Goal: Task Accomplishment & Management: Use online tool/utility

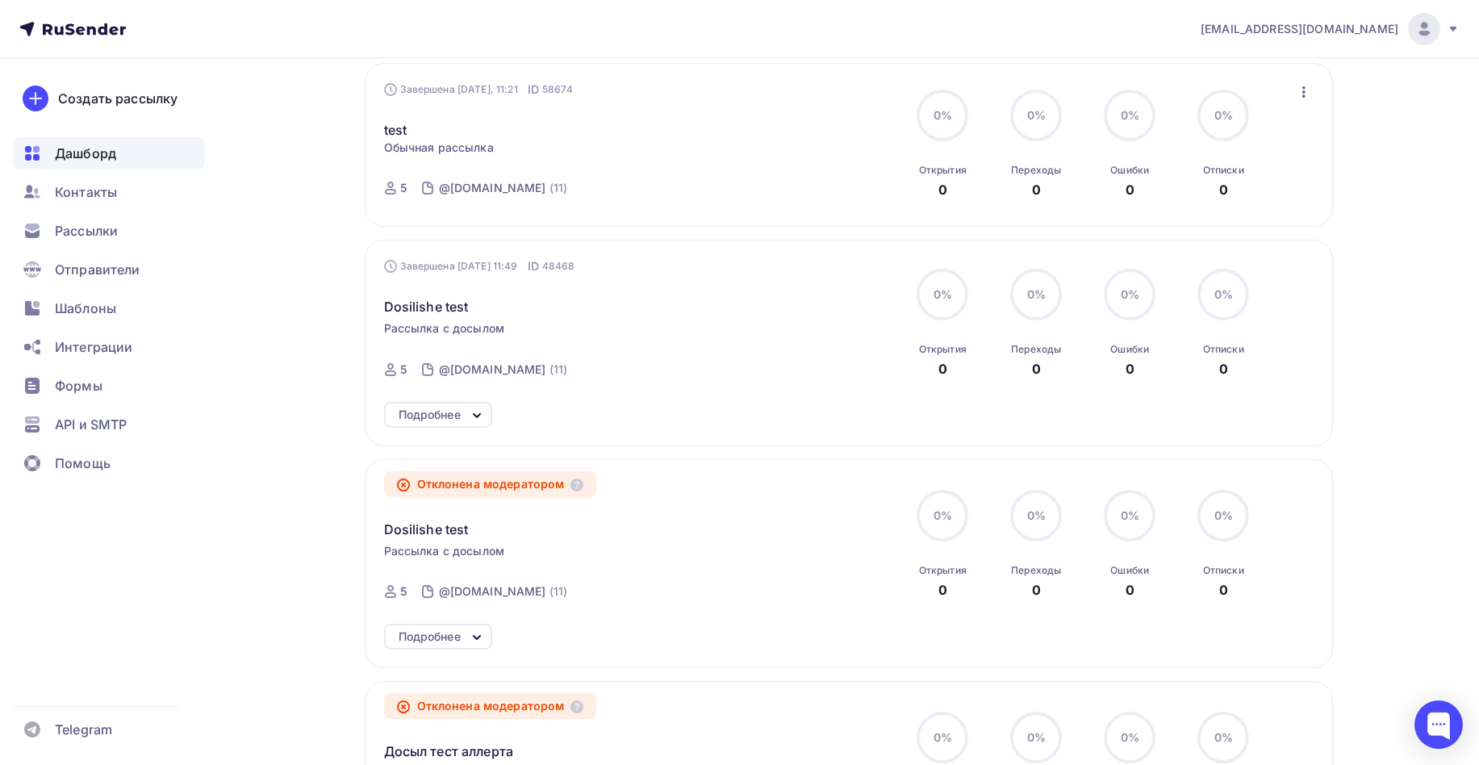
scroll to position [1238, 0]
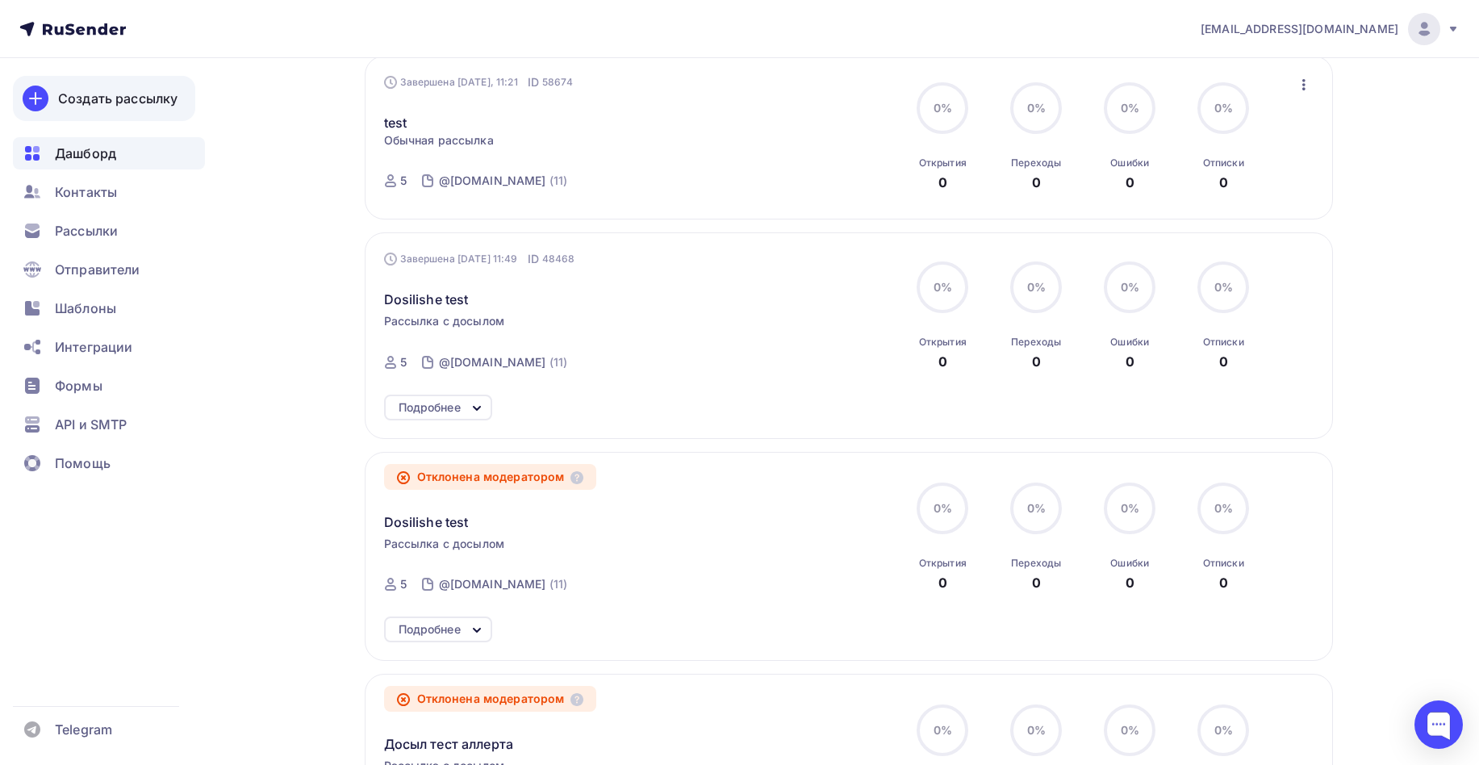
click at [125, 116] on link "Создать рассылку" at bounding box center [104, 98] width 182 height 45
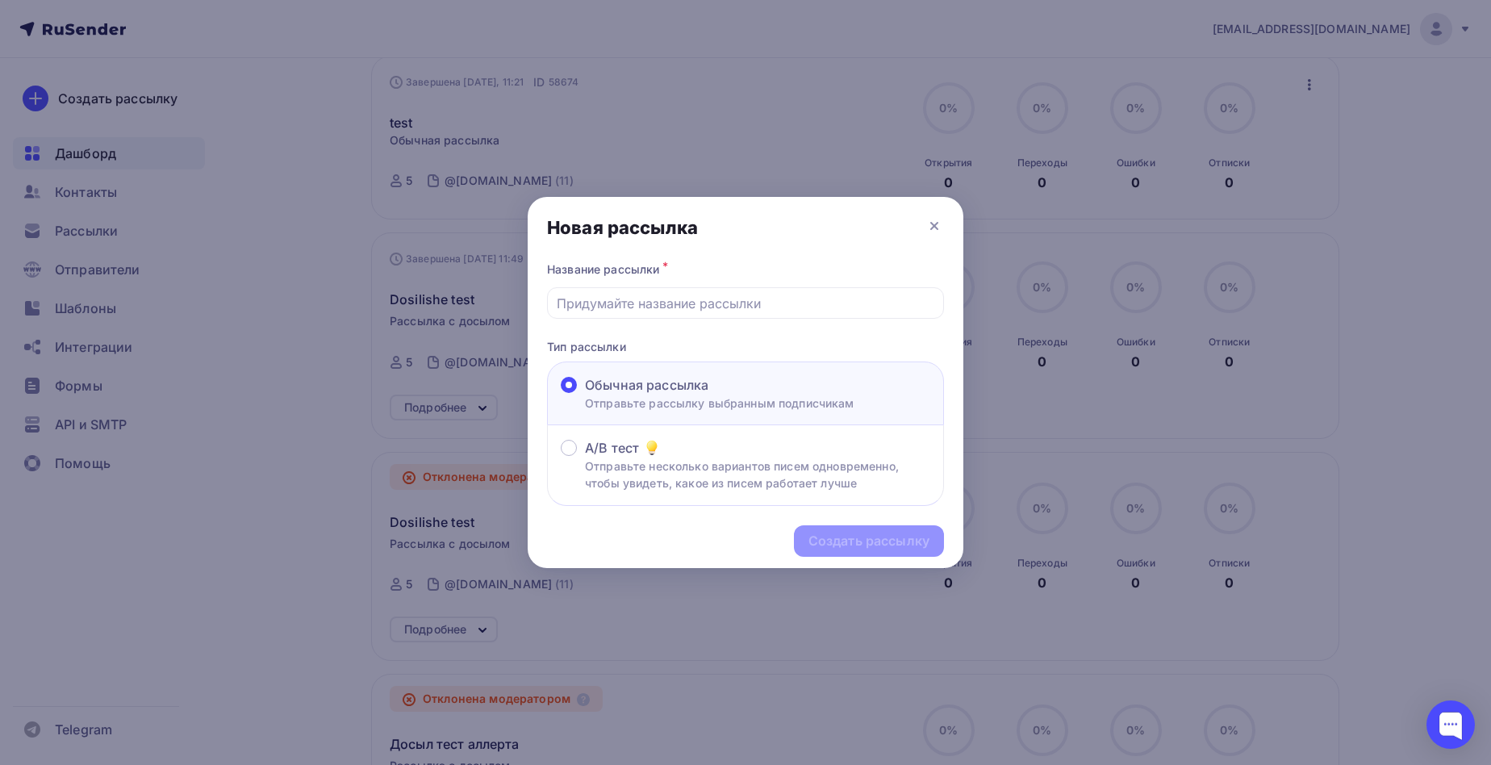
click at [449, 318] on div at bounding box center [745, 382] width 1491 height 765
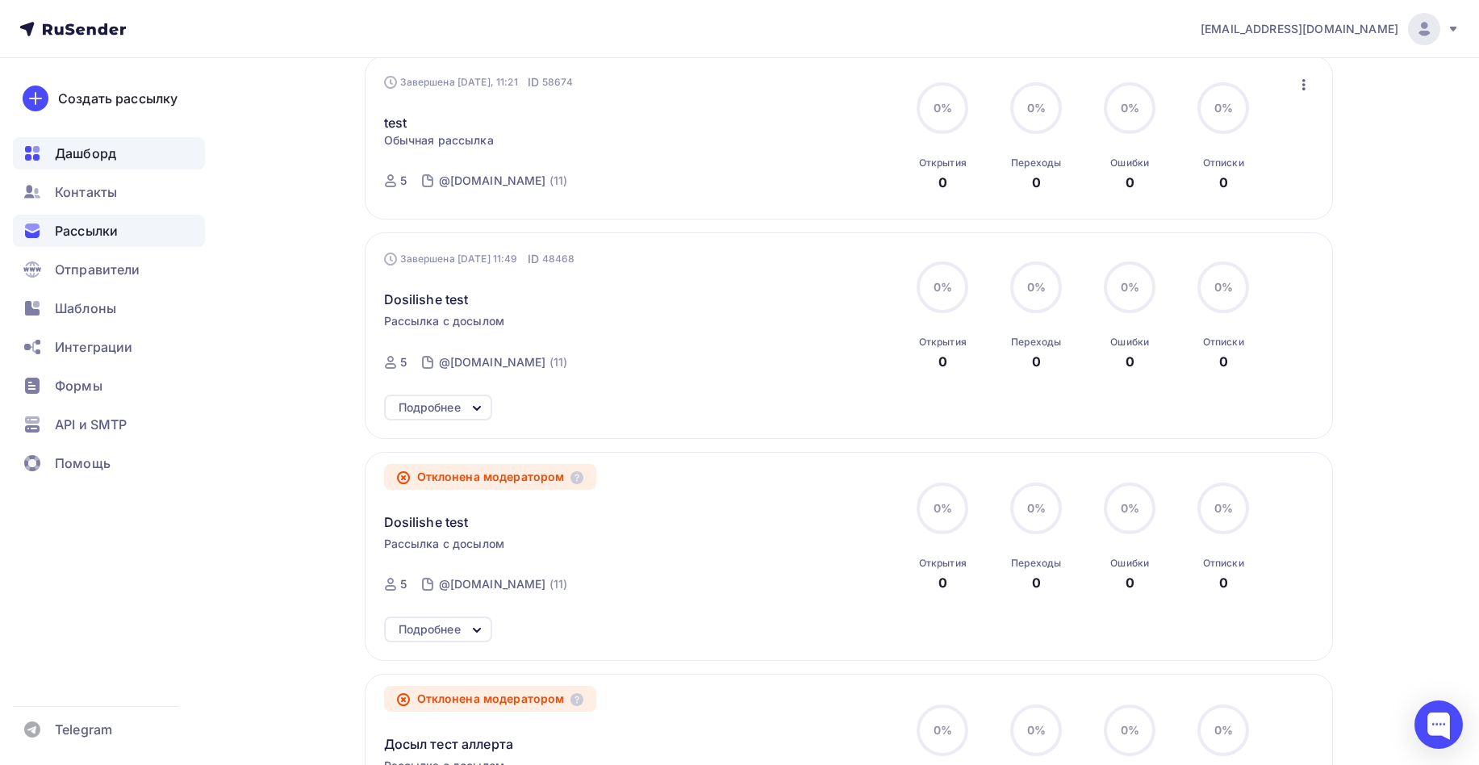
click at [105, 227] on span "Рассылки" at bounding box center [86, 230] width 63 height 19
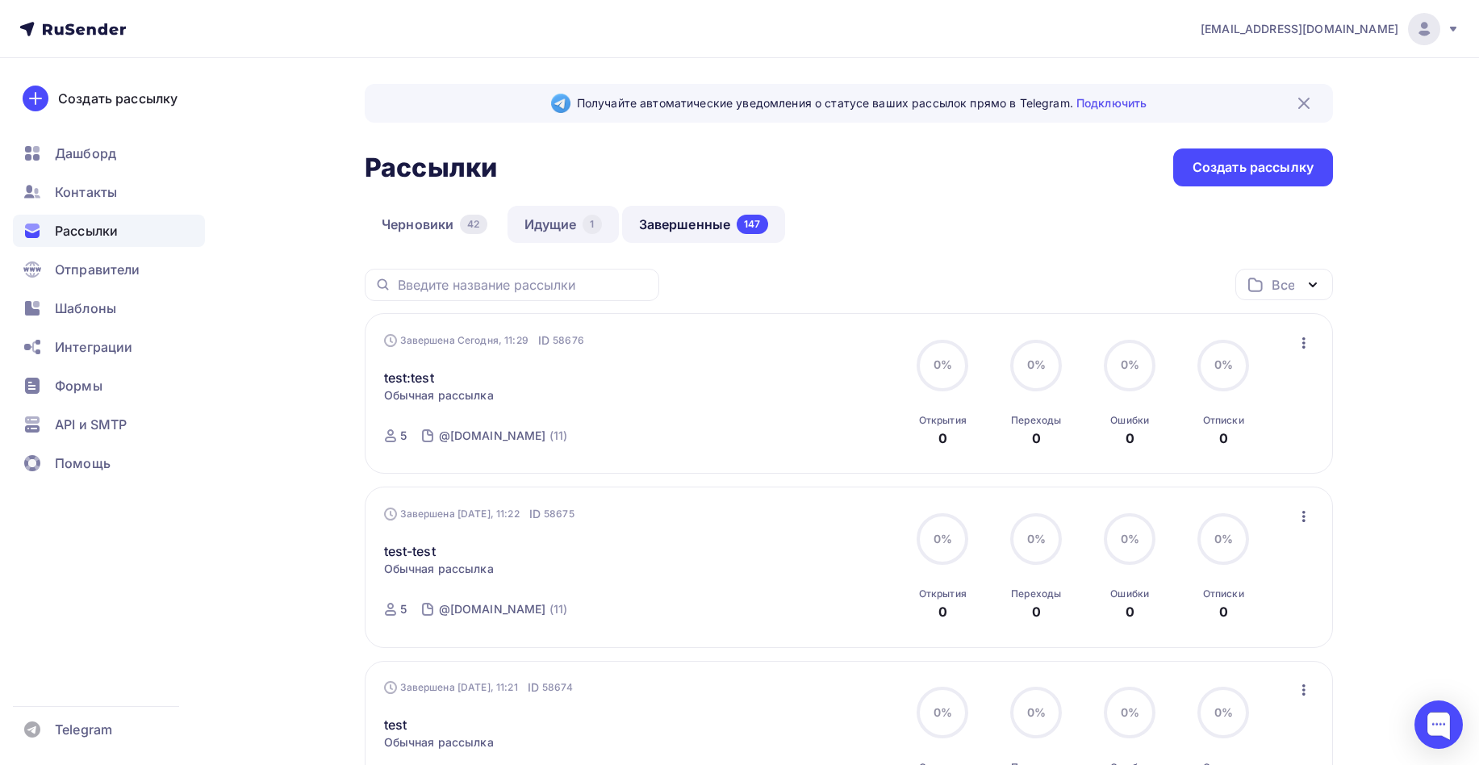
click at [549, 225] on link "Идущие 1" at bounding box center [562, 224] width 111 height 37
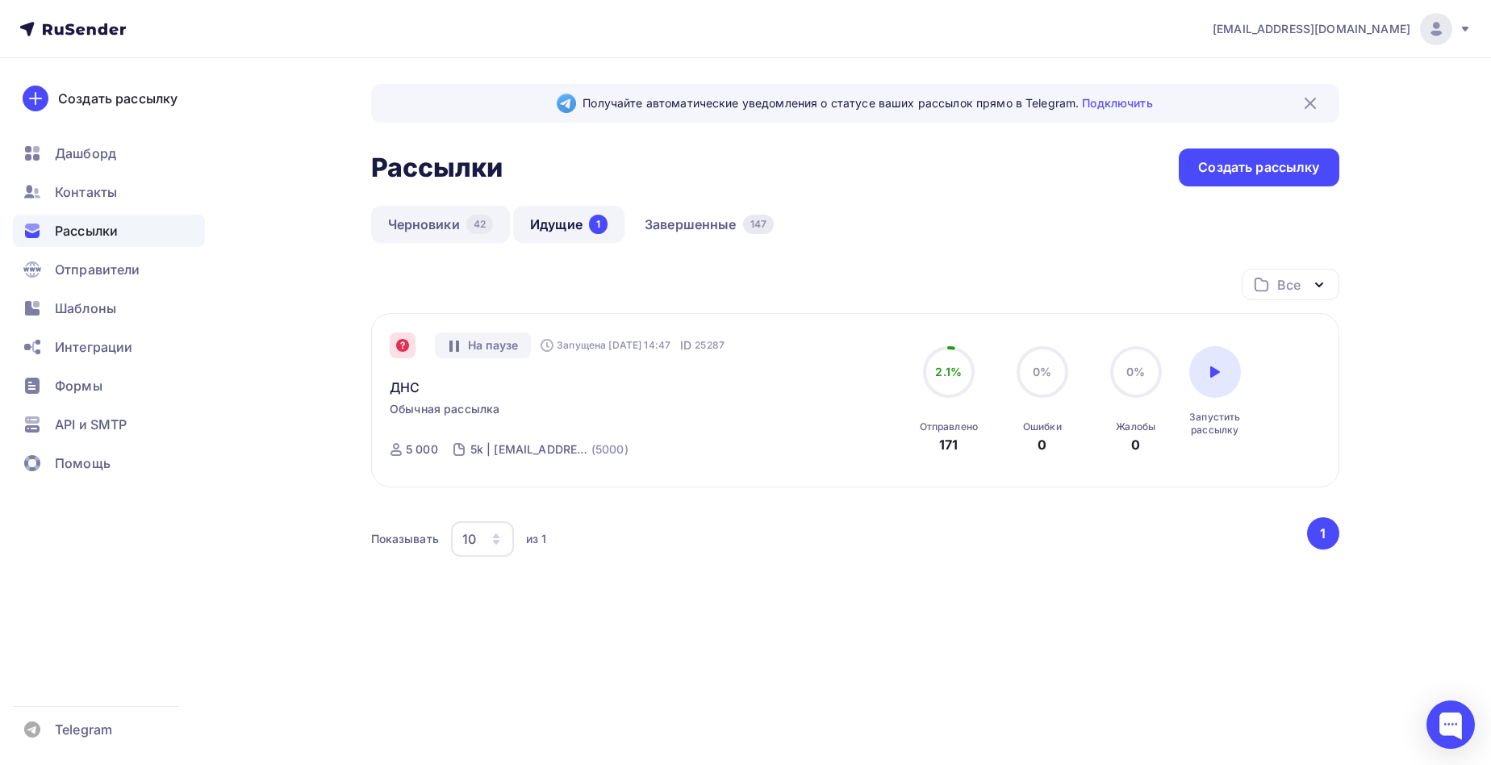
click at [445, 226] on link "Черновики 42" at bounding box center [441, 224] width 140 height 37
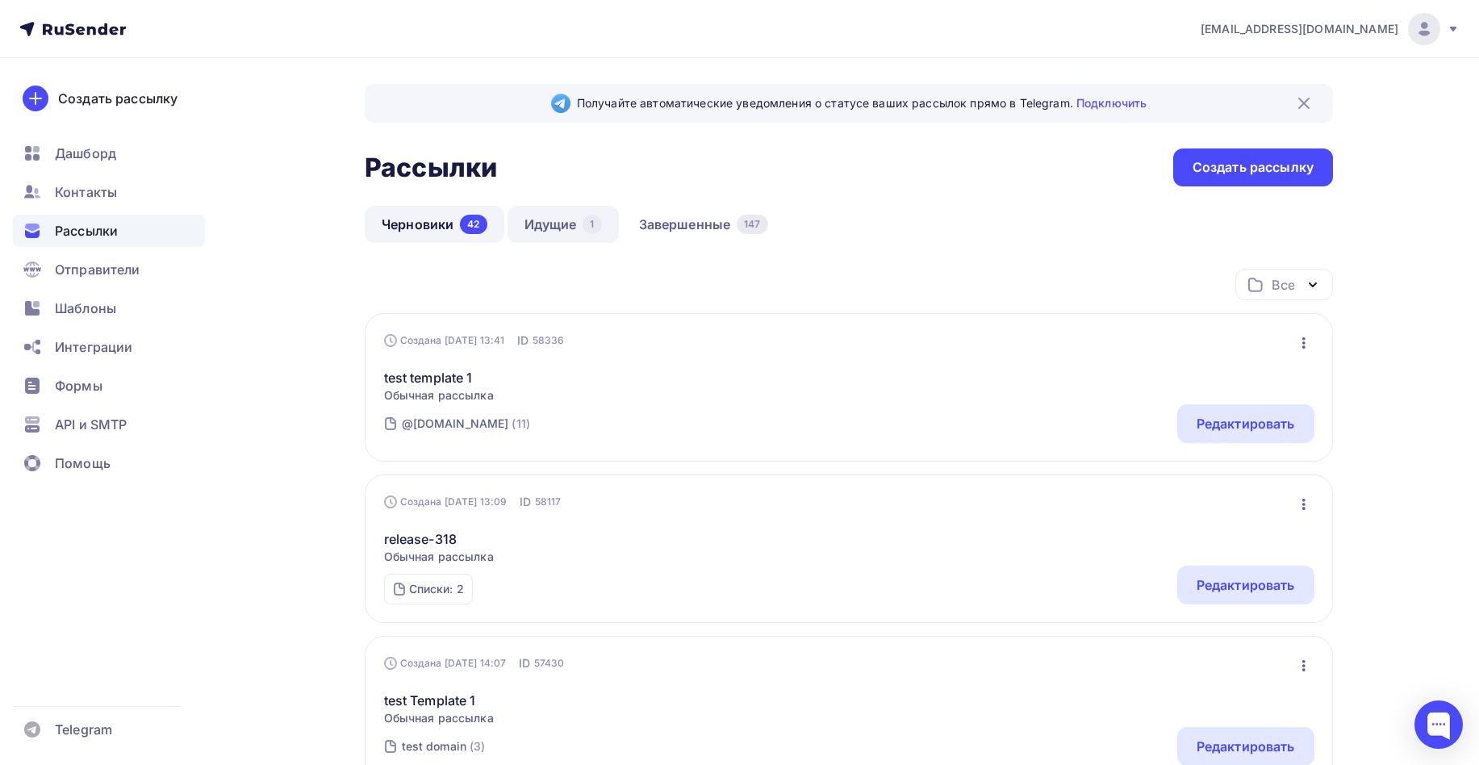
click at [548, 226] on link "Идущие 1" at bounding box center [562, 224] width 111 height 37
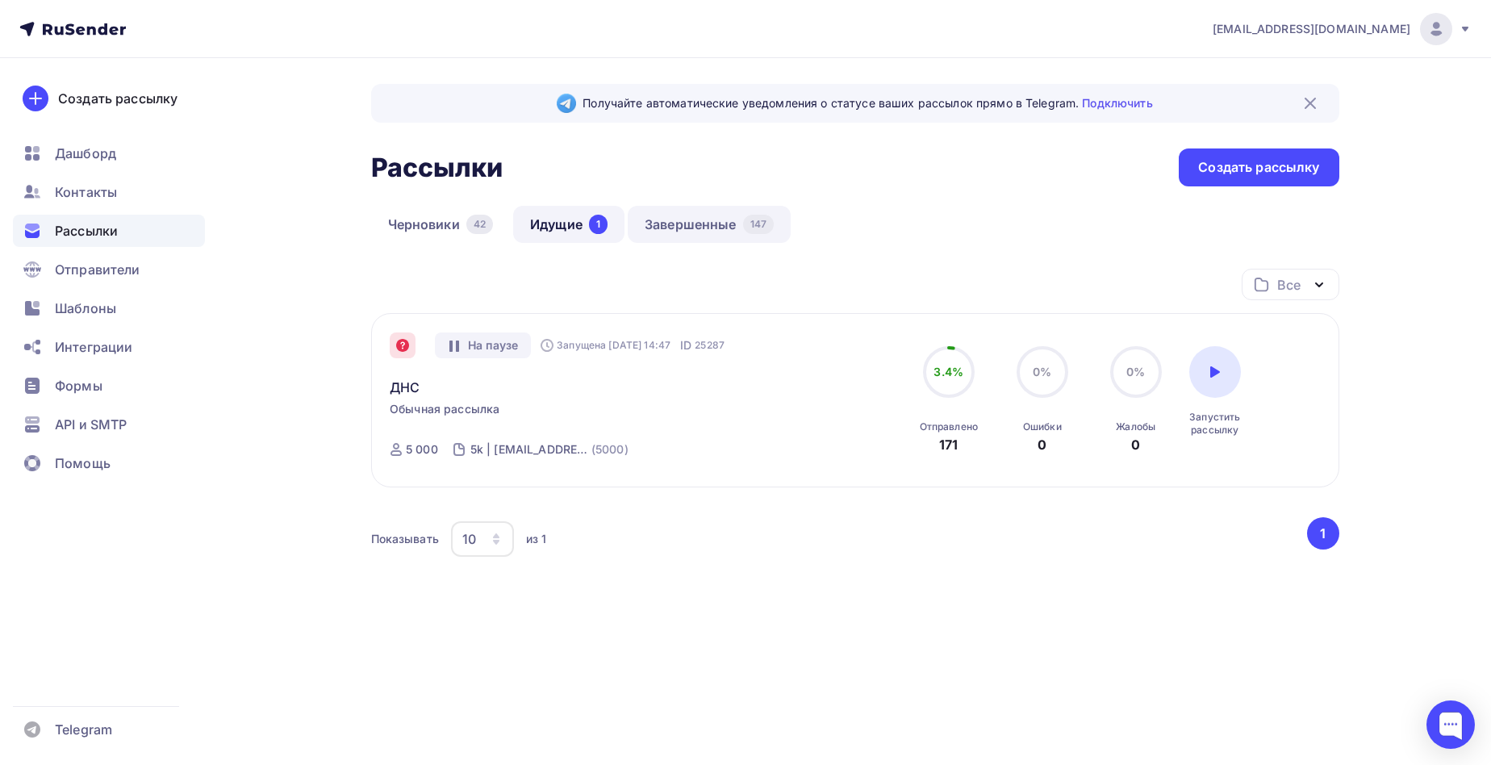
click at [695, 220] on link "Завершенные 147" at bounding box center [709, 224] width 163 height 37
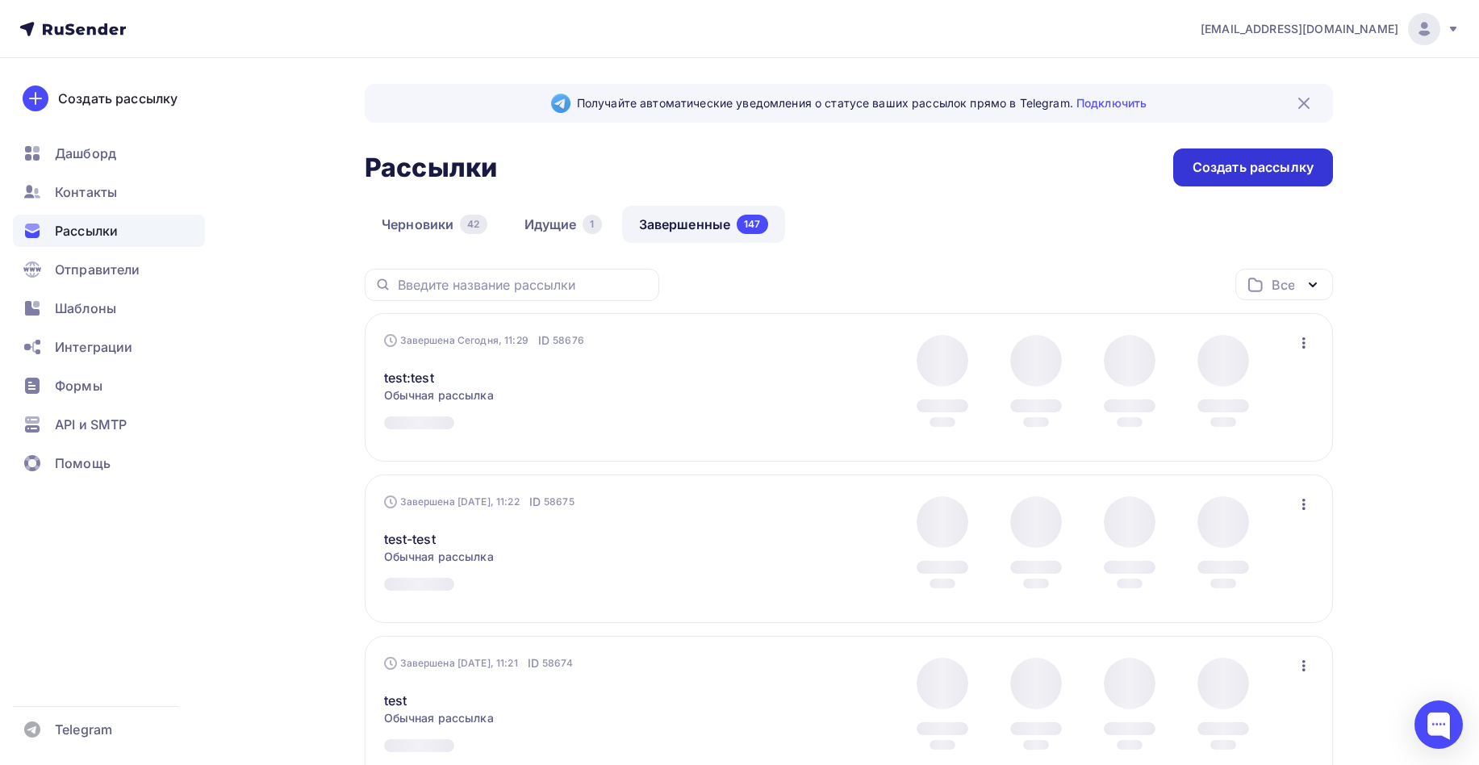
click at [1201, 161] on div "Создать рассылку" at bounding box center [1252, 167] width 121 height 19
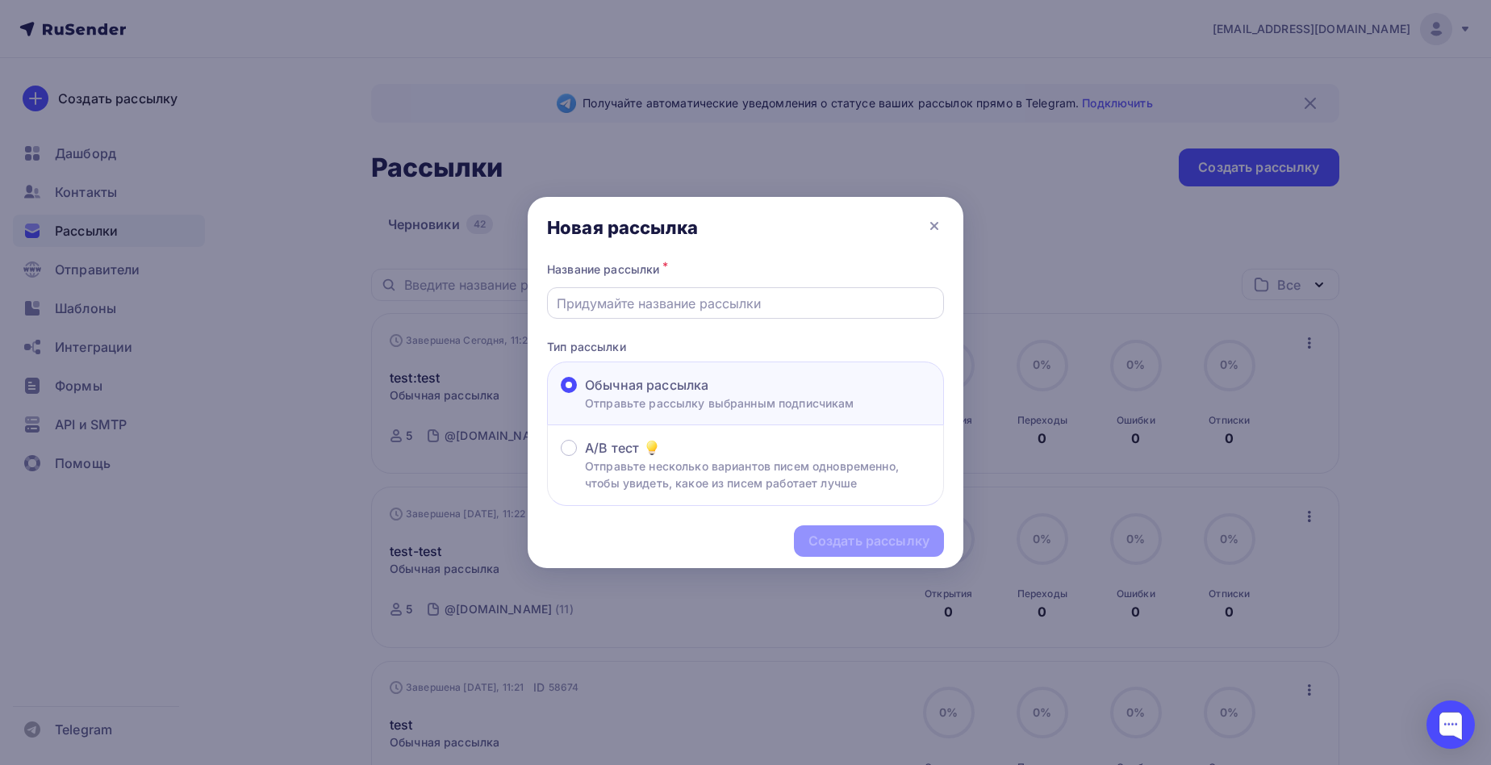
click at [747, 313] on div at bounding box center [745, 302] width 397 height 31
click at [747, 311] on input "text" at bounding box center [746, 303] width 378 height 19
type input "tsetset"
click at [887, 550] on div "Создать рассылку" at bounding box center [868, 541] width 121 height 19
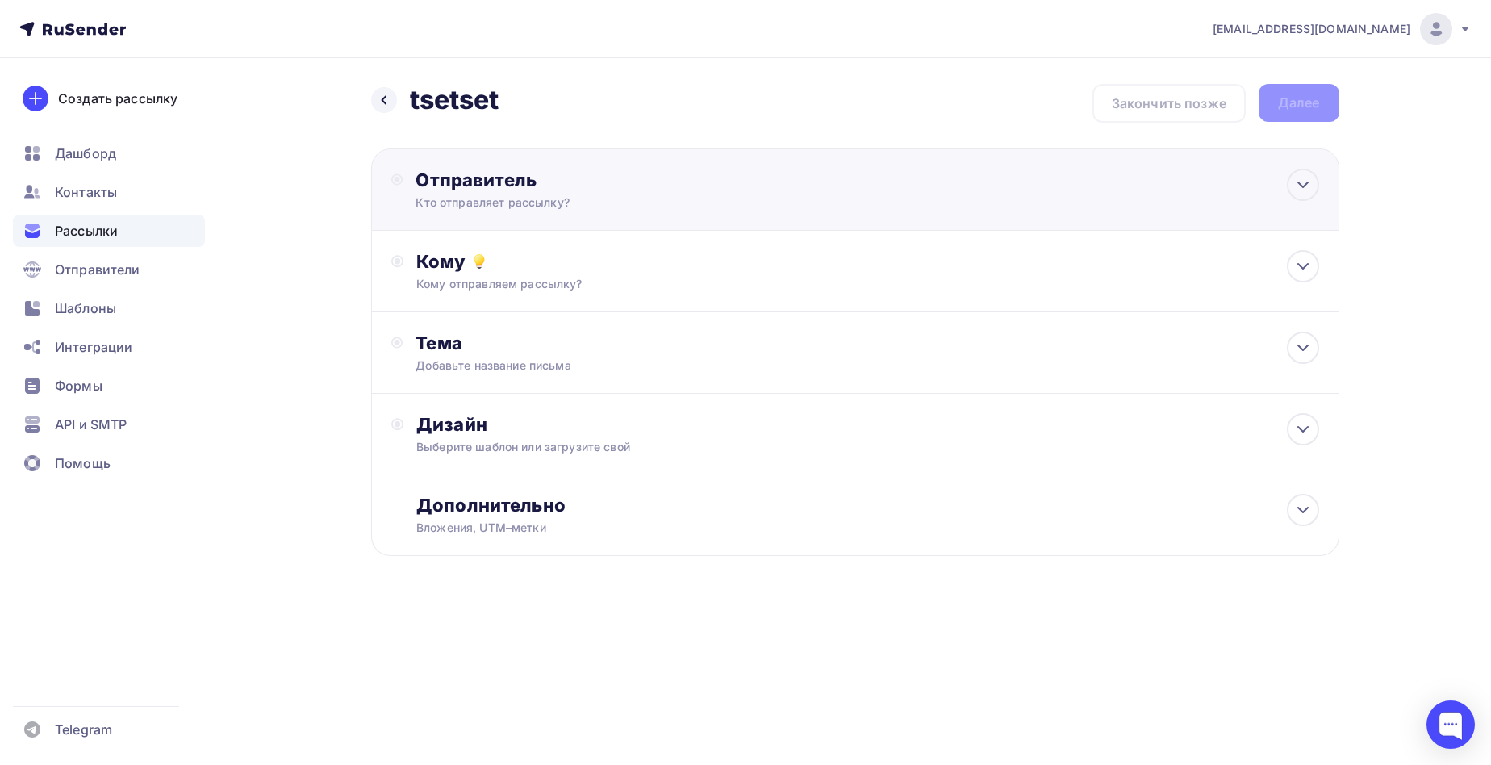
click at [709, 186] on div "Отправитель" at bounding box center [589, 180] width 349 height 23
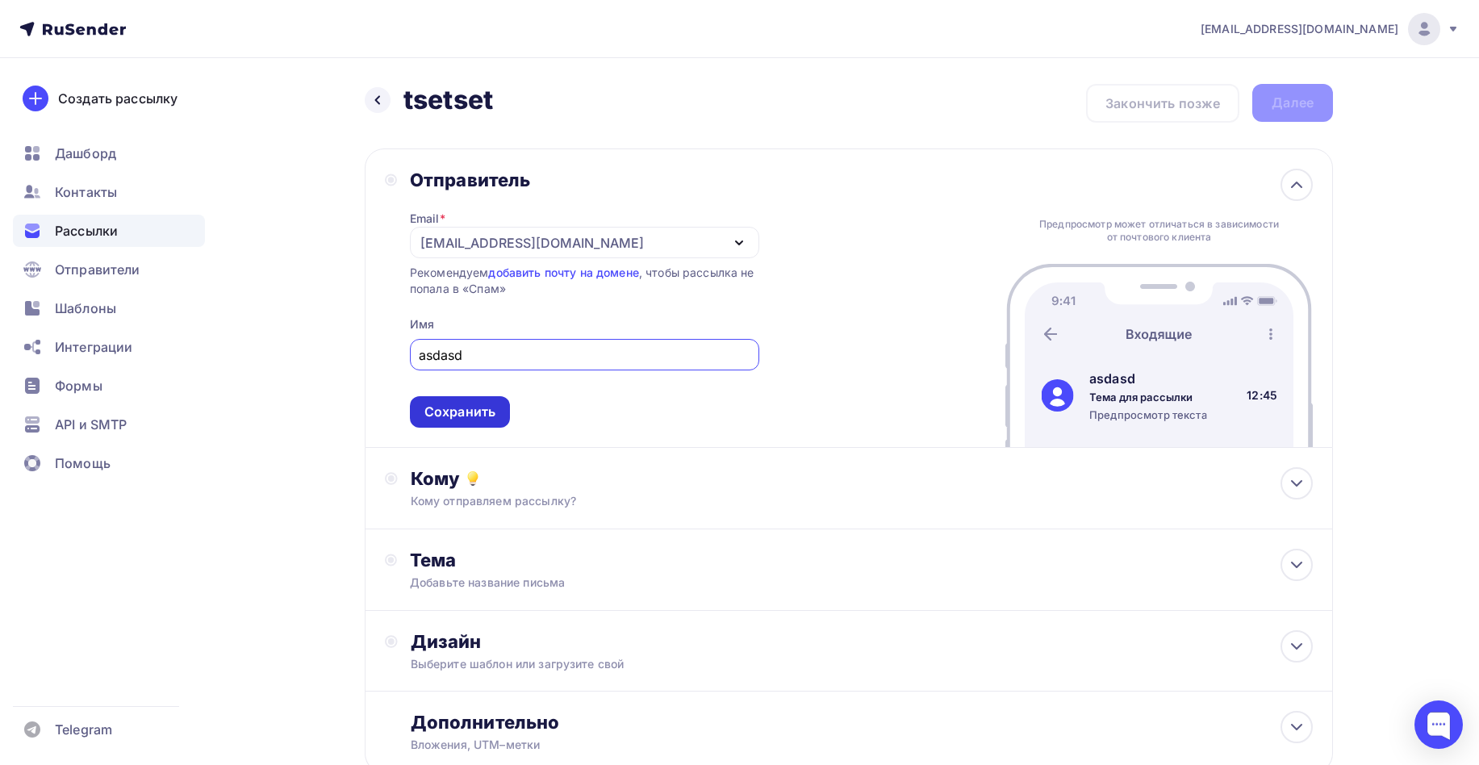
type input "asdasd"
click at [455, 415] on div "Сохранить" at bounding box center [459, 412] width 71 height 19
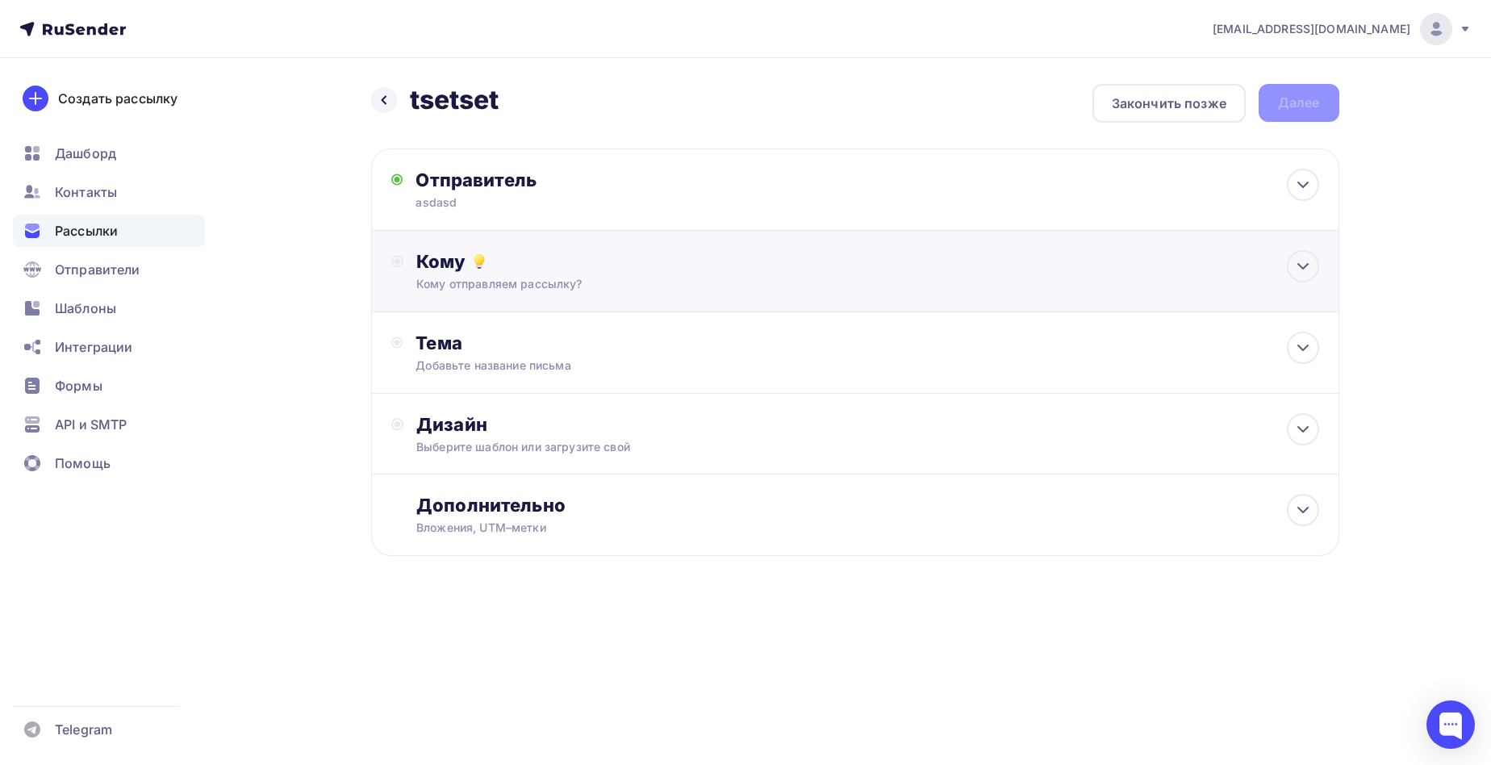
click at [580, 292] on div "Кому отправляем рассылку?" at bounding box center [822, 284] width 812 height 16
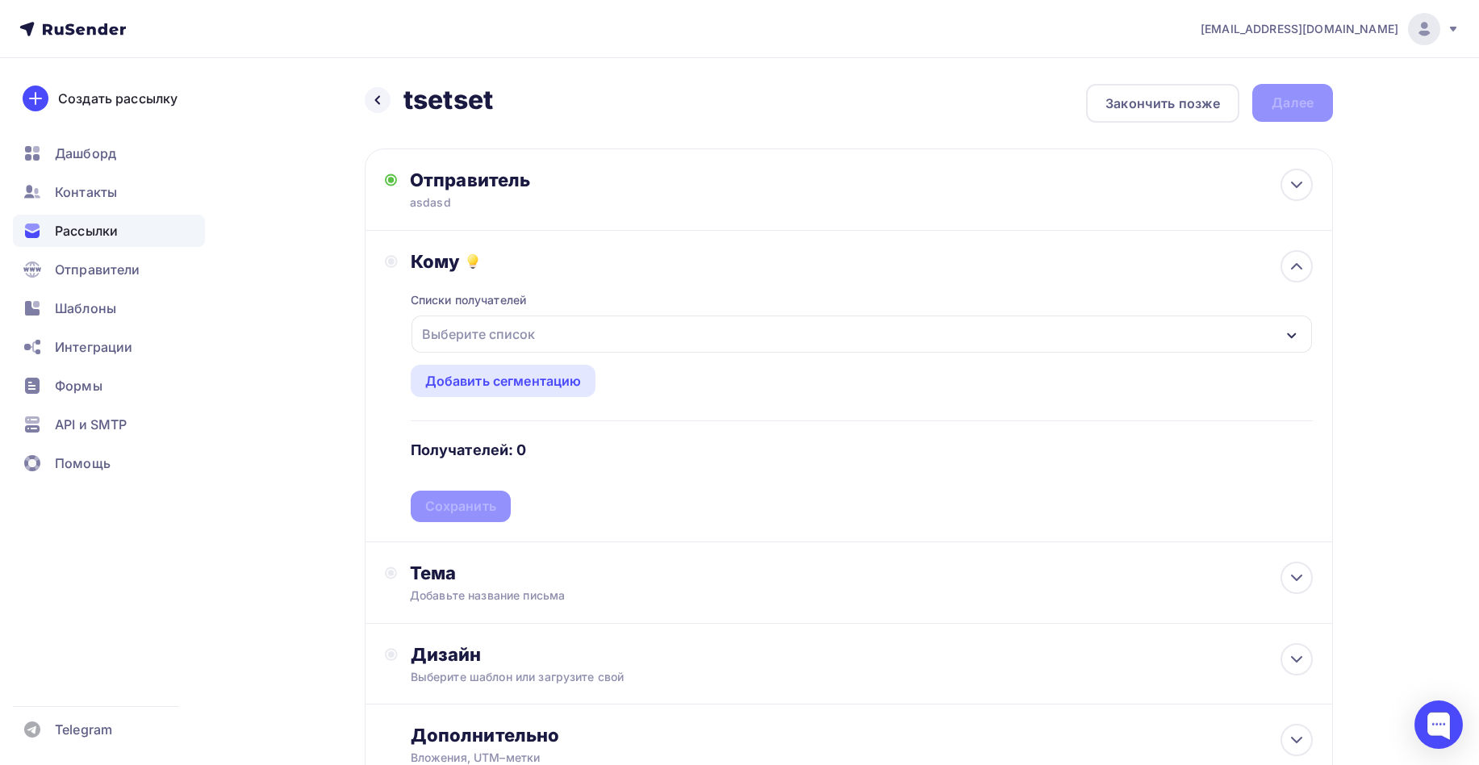
click at [513, 340] on div "Выберите список" at bounding box center [478, 333] width 126 height 29
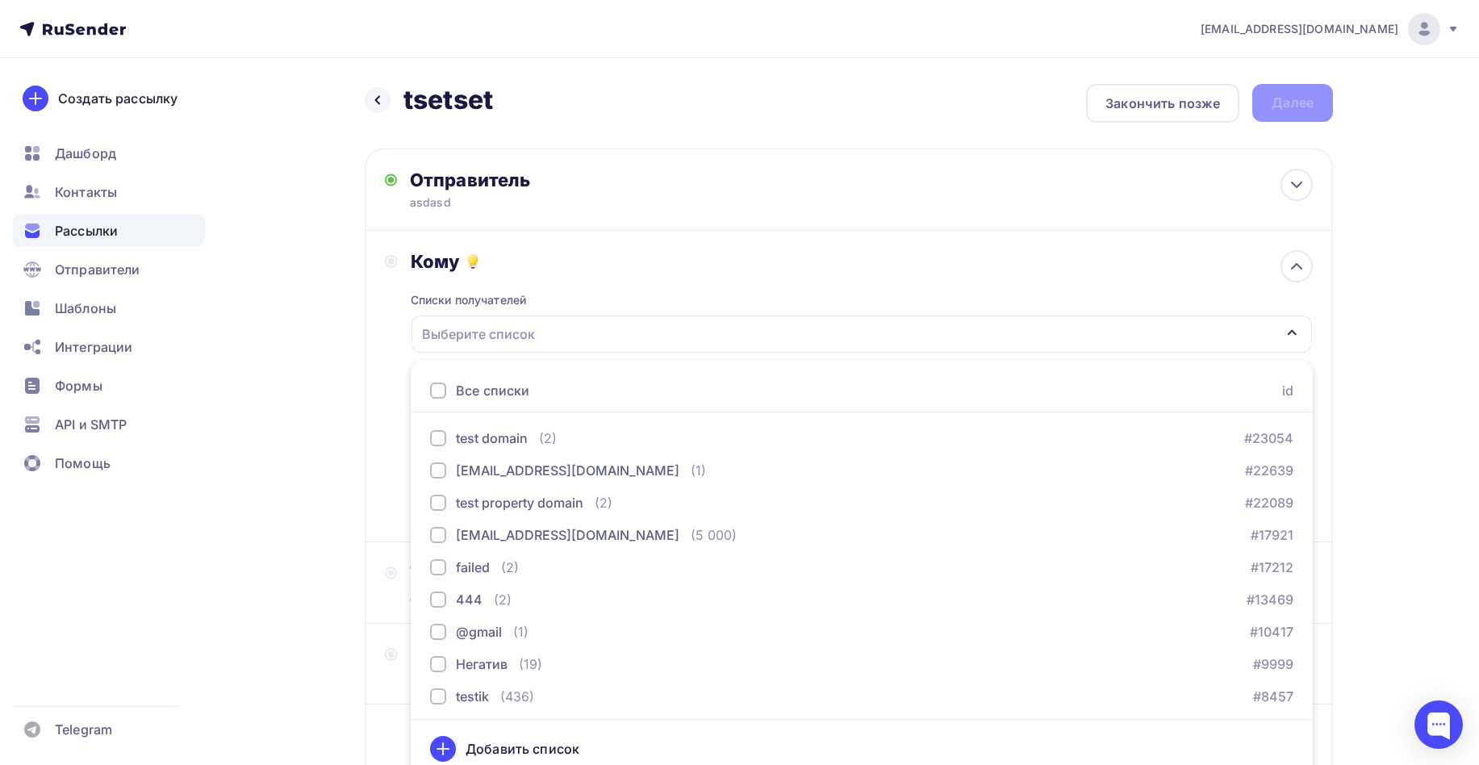
scroll to position [14, 0]
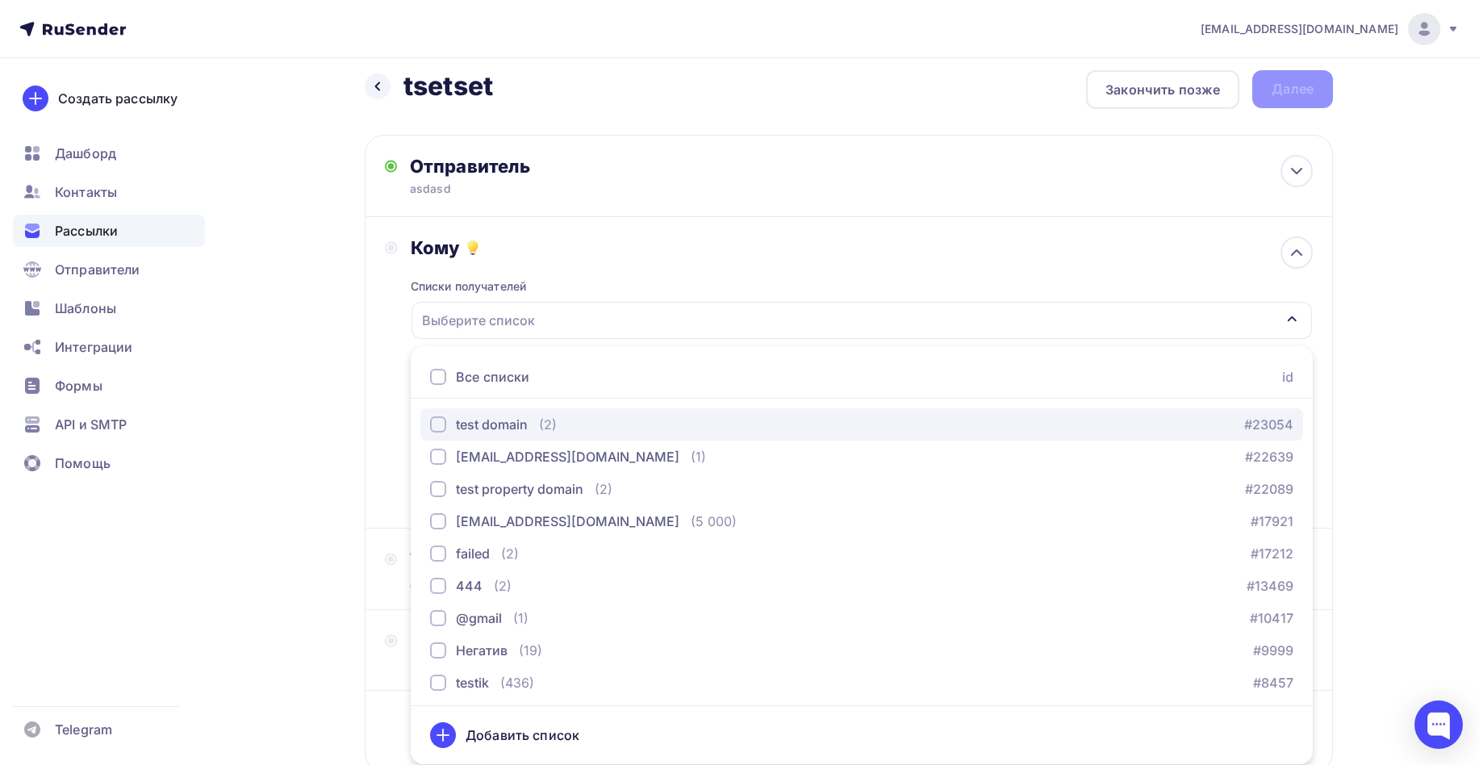
click at [474, 428] on div "test domain" at bounding box center [492, 424] width 72 height 19
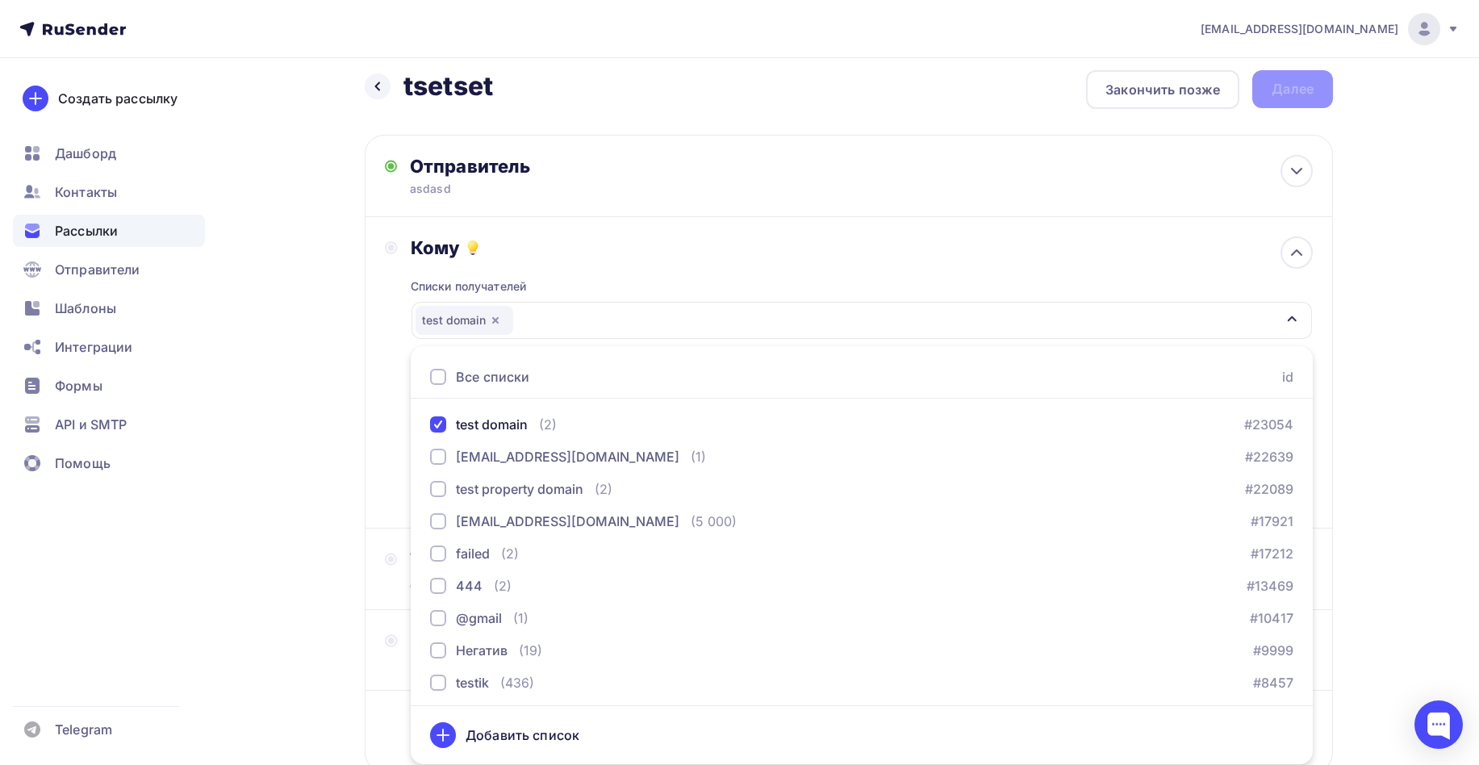
click at [397, 421] on div "Кому Списки получателей test domain Все списки id test domain (2) #23054 gihugw…" at bounding box center [849, 372] width 928 height 272
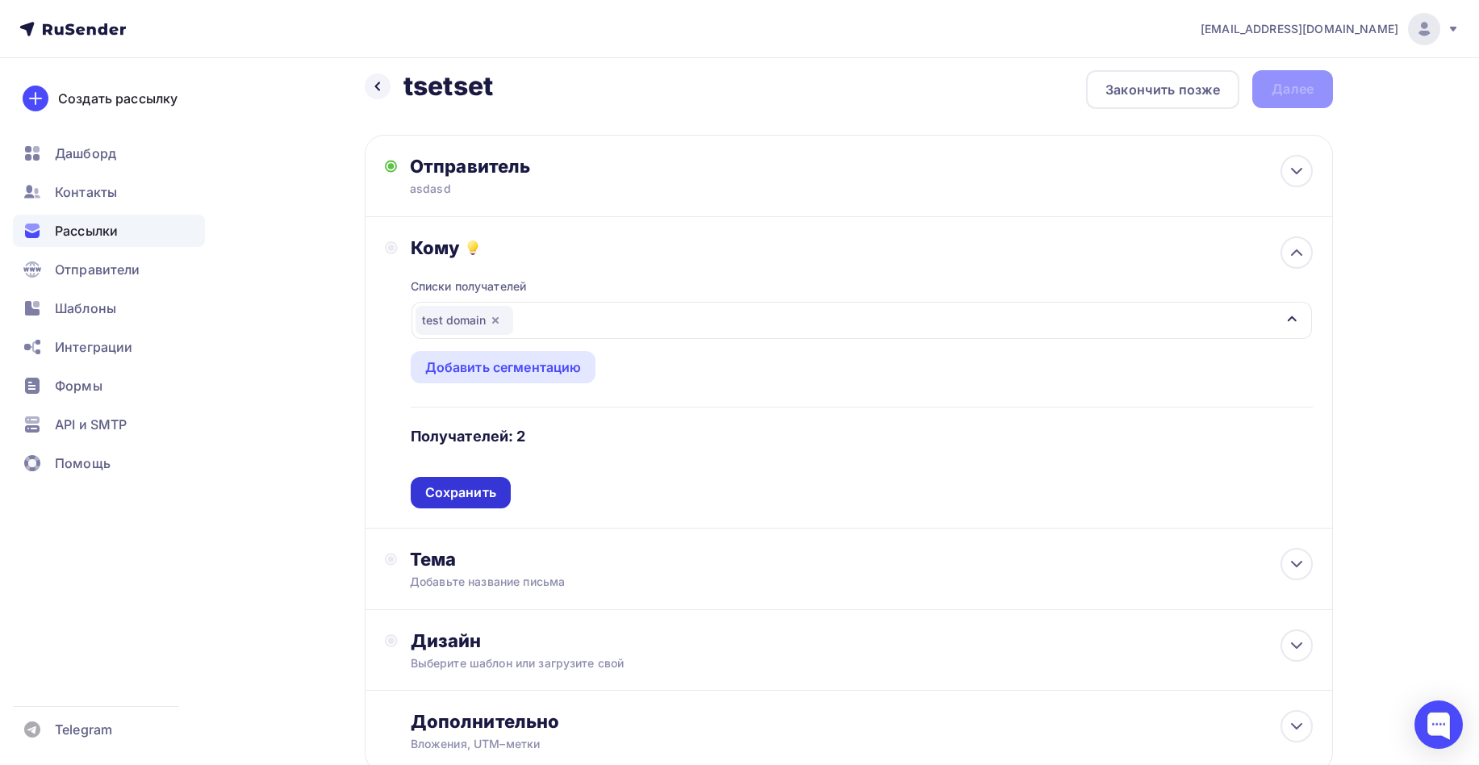
click at [465, 493] on div "Сохранить" at bounding box center [460, 492] width 71 height 19
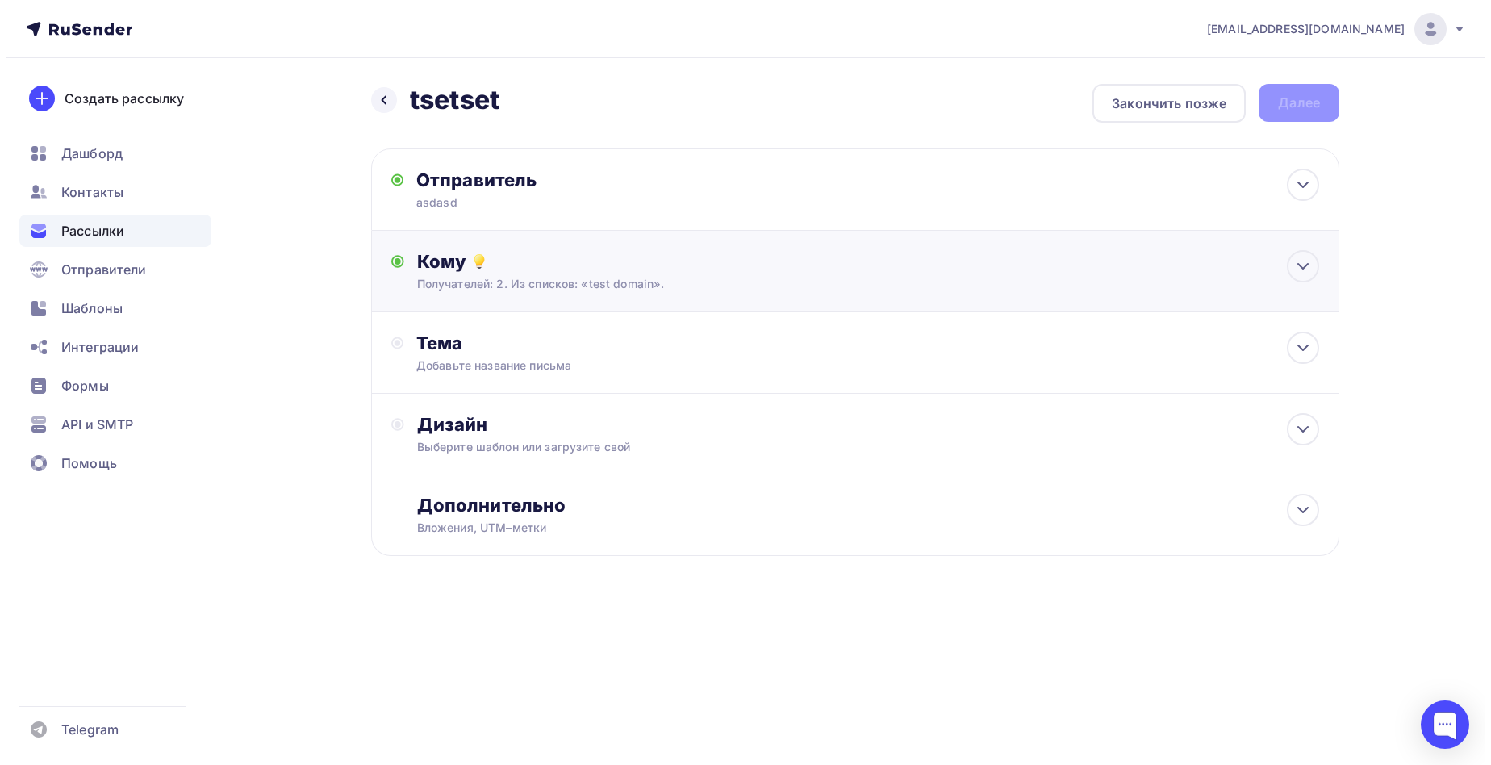
scroll to position [0, 0]
click at [559, 378] on div "Тема Добавьте название письма Тема * Рекомендуем использовать не более 150 симв…" at bounding box center [855, 352] width 968 height 81
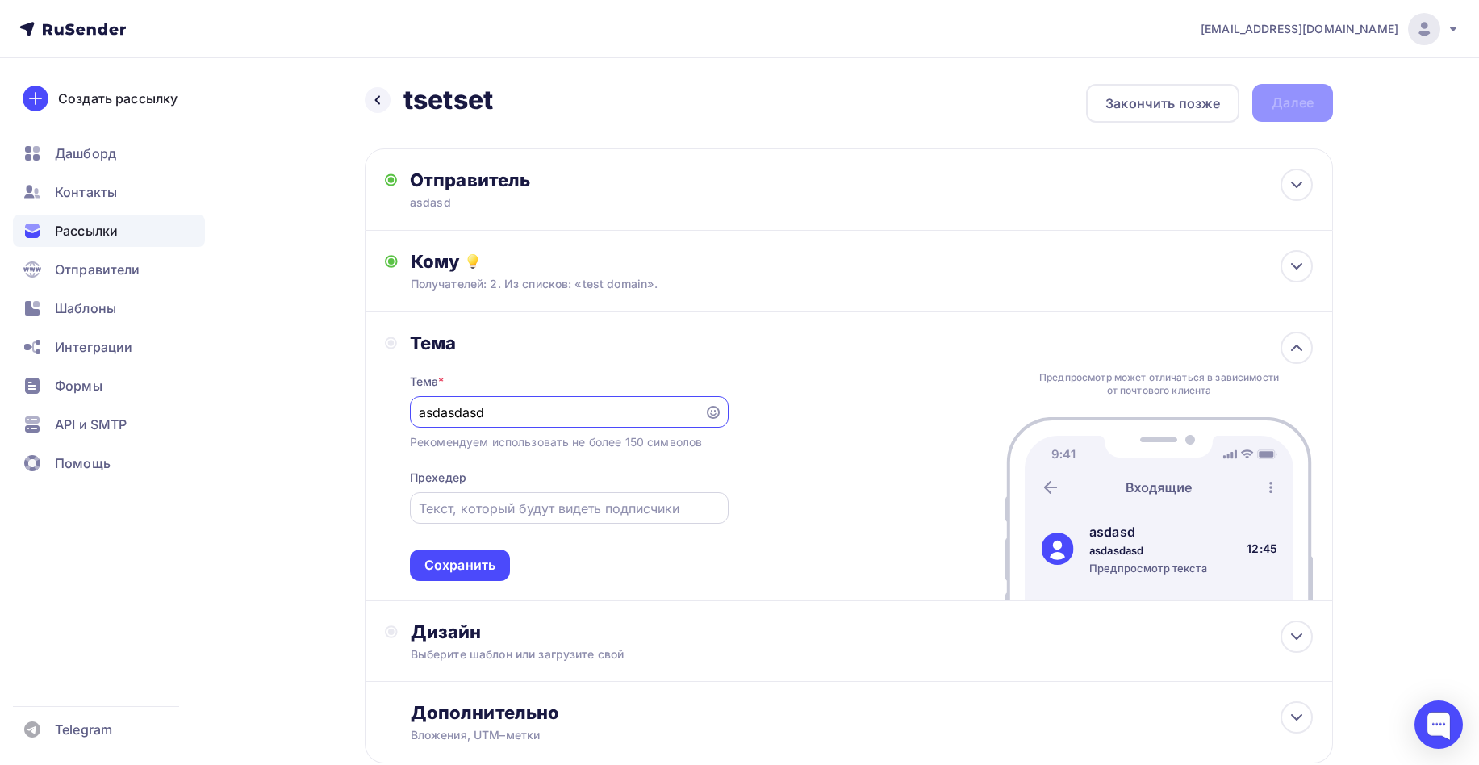
type input "asdasdasd"
click at [469, 507] on input "text" at bounding box center [569, 508] width 300 height 19
type input "afssafasf"
click at [453, 556] on div "Сохранить" at bounding box center [460, 564] width 100 height 31
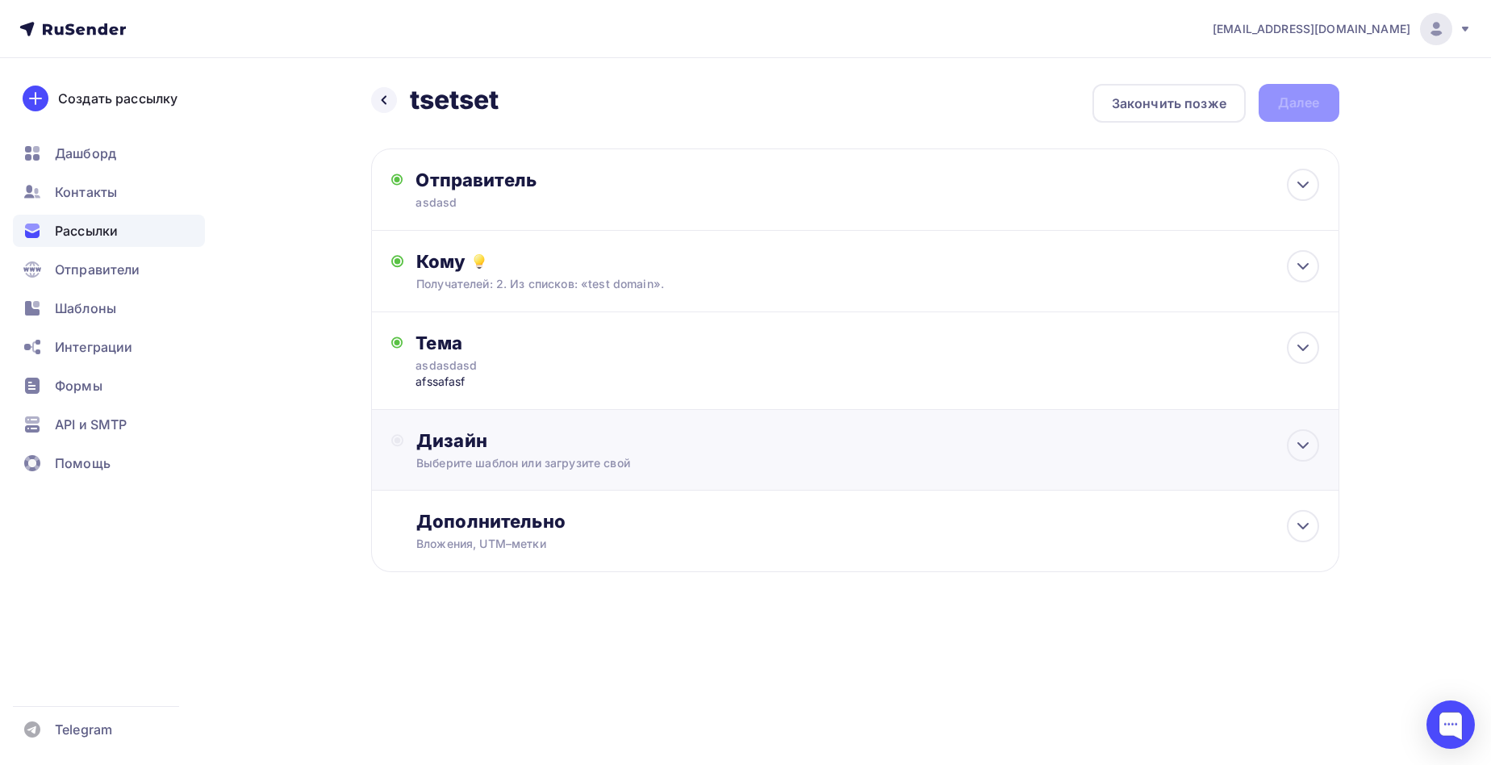
click at [510, 449] on div "Дизайн" at bounding box center [867, 440] width 902 height 23
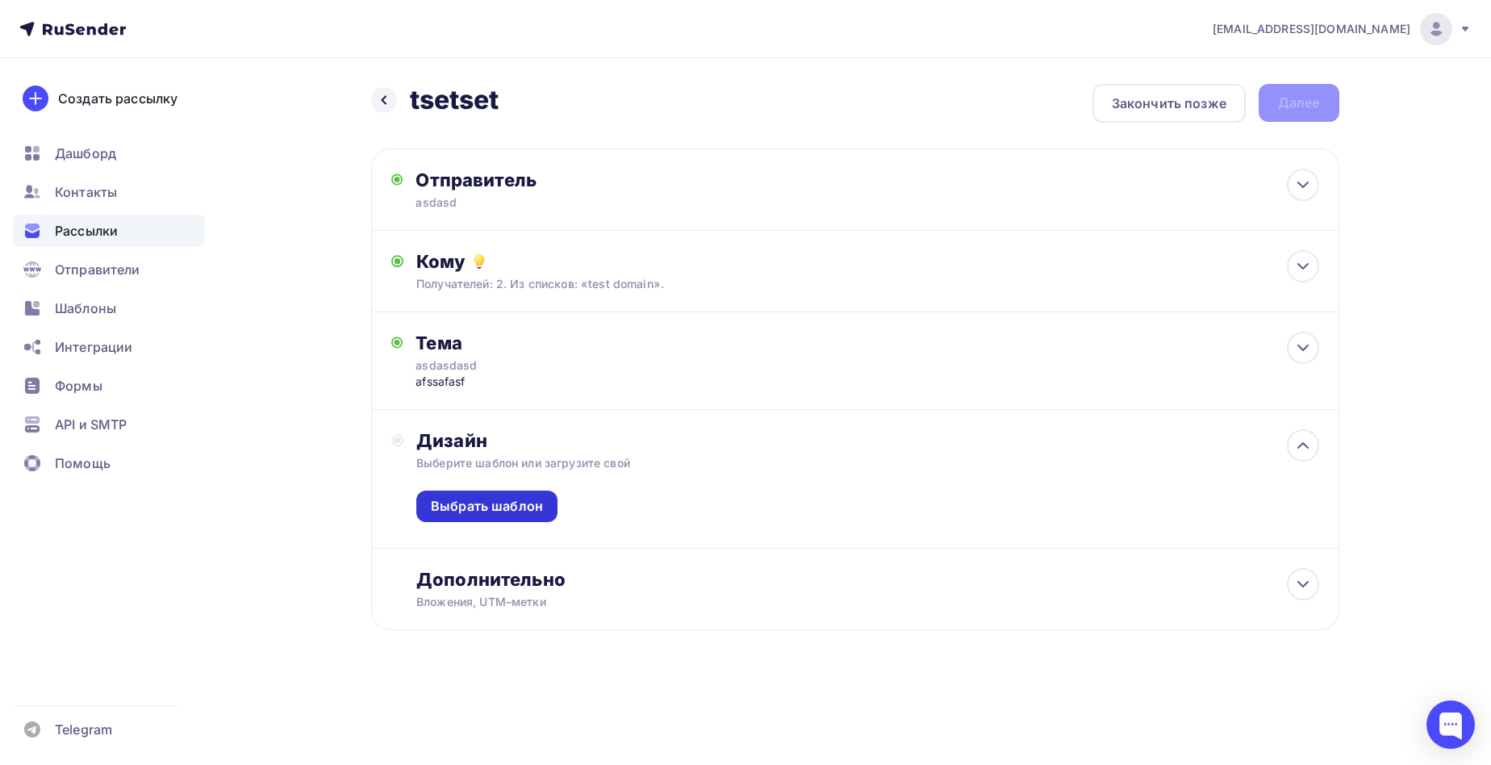
click at [512, 503] on div "Выбрать шаблон" at bounding box center [487, 506] width 112 height 19
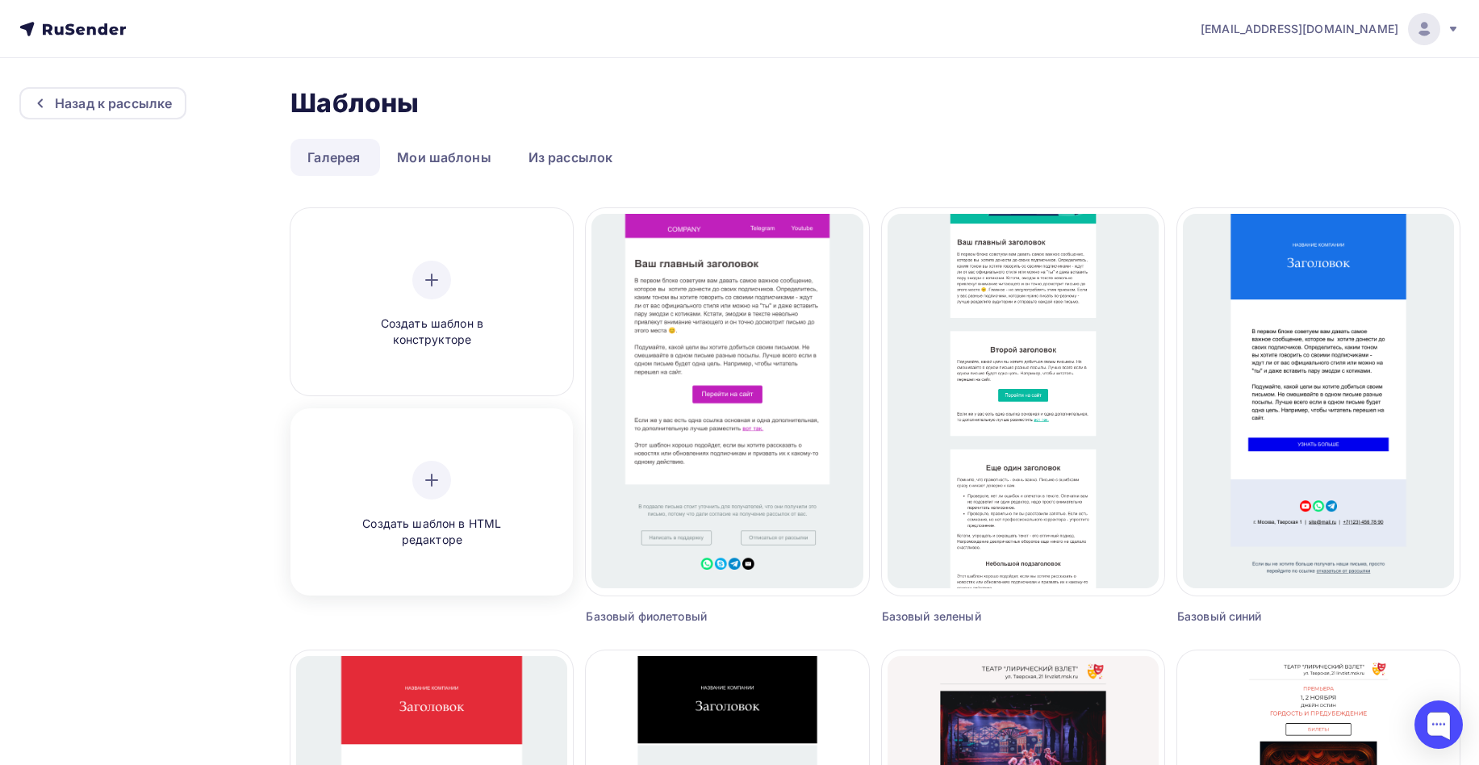
click at [459, 450] on div "Создать шаблон в HTML редакторе" at bounding box center [431, 504] width 271 height 181
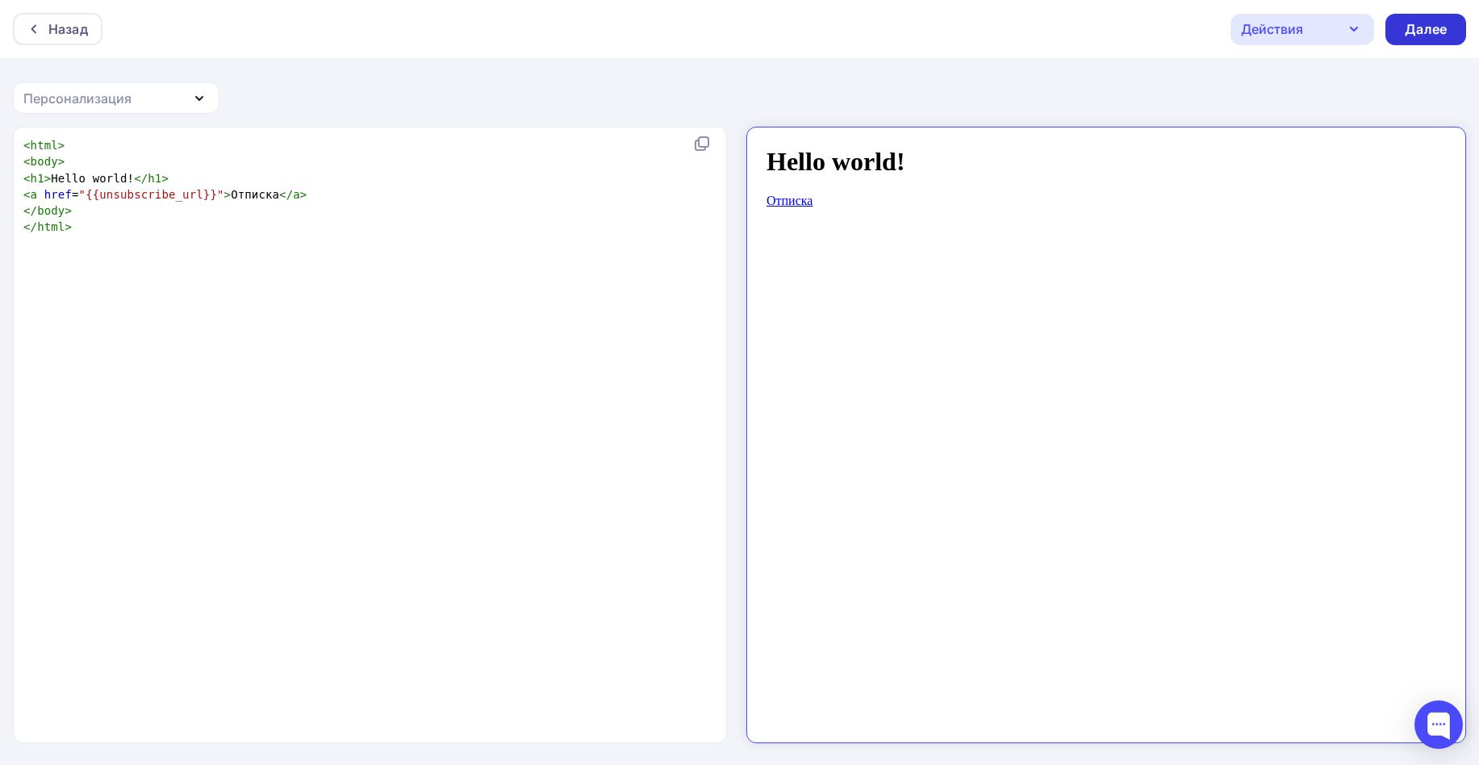
click at [1423, 32] on div "Далее" at bounding box center [1425, 29] width 42 height 19
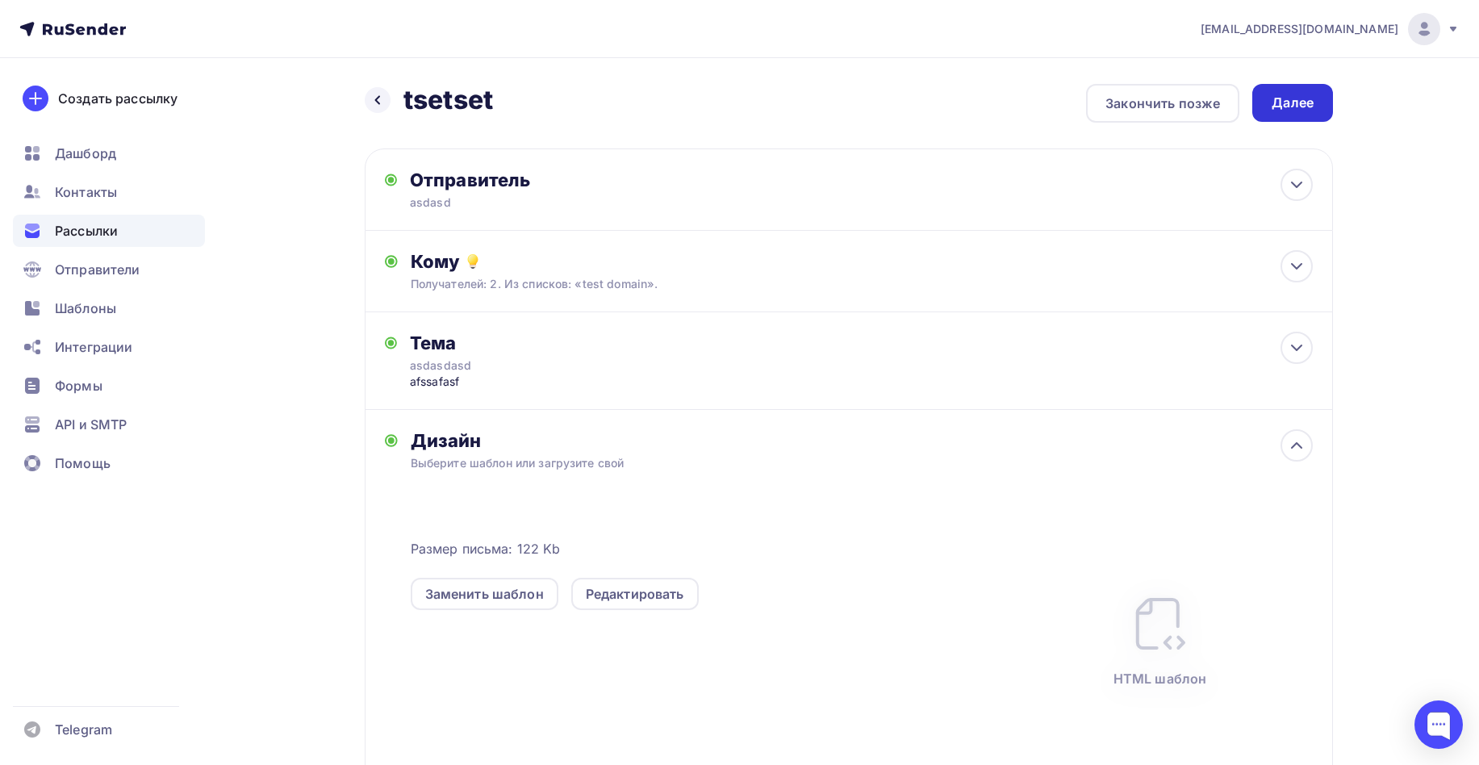
click at [1303, 102] on div "Далее" at bounding box center [1292, 103] width 42 height 19
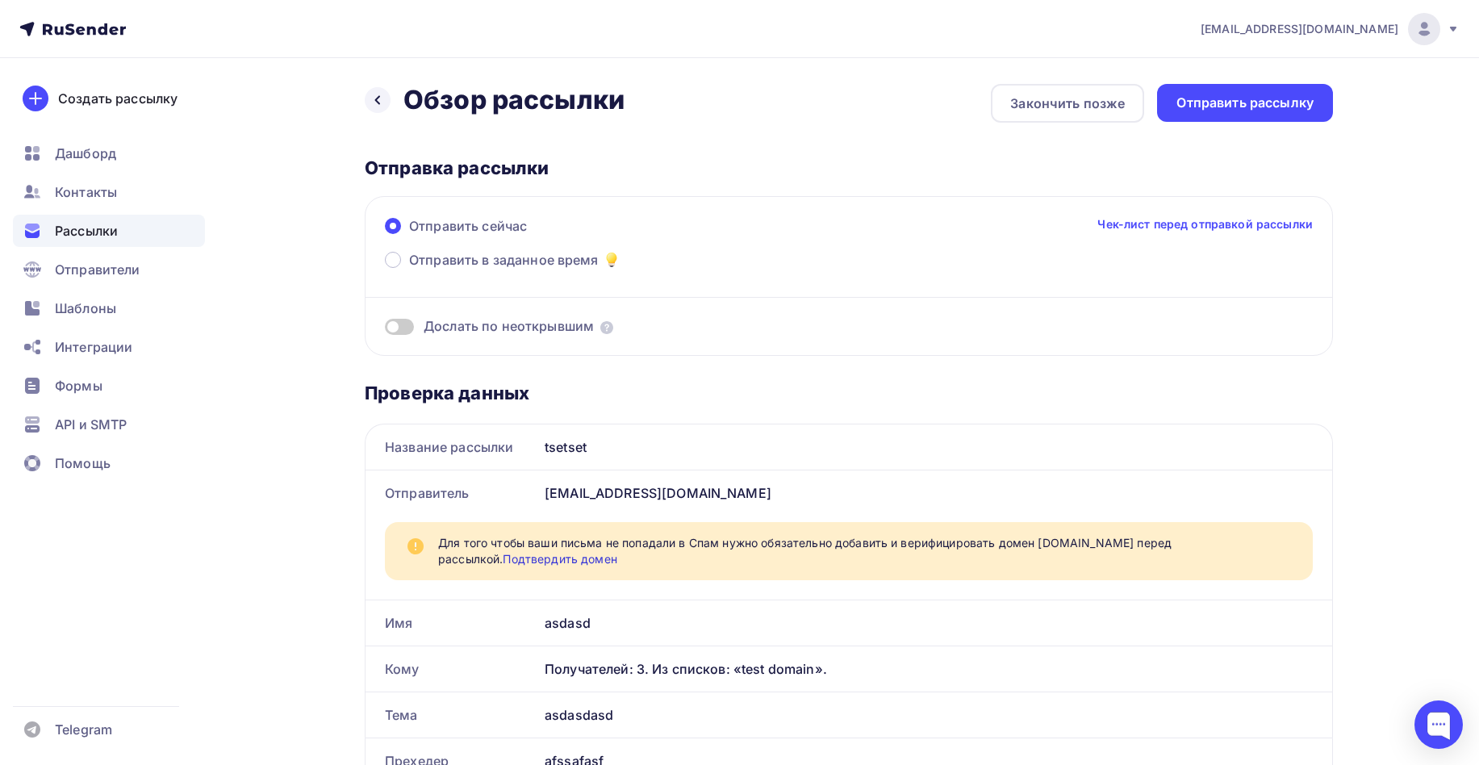
click at [403, 321] on span at bounding box center [399, 327] width 29 height 16
click at [385, 329] on input "checkbox" at bounding box center [385, 329] width 0 height 0
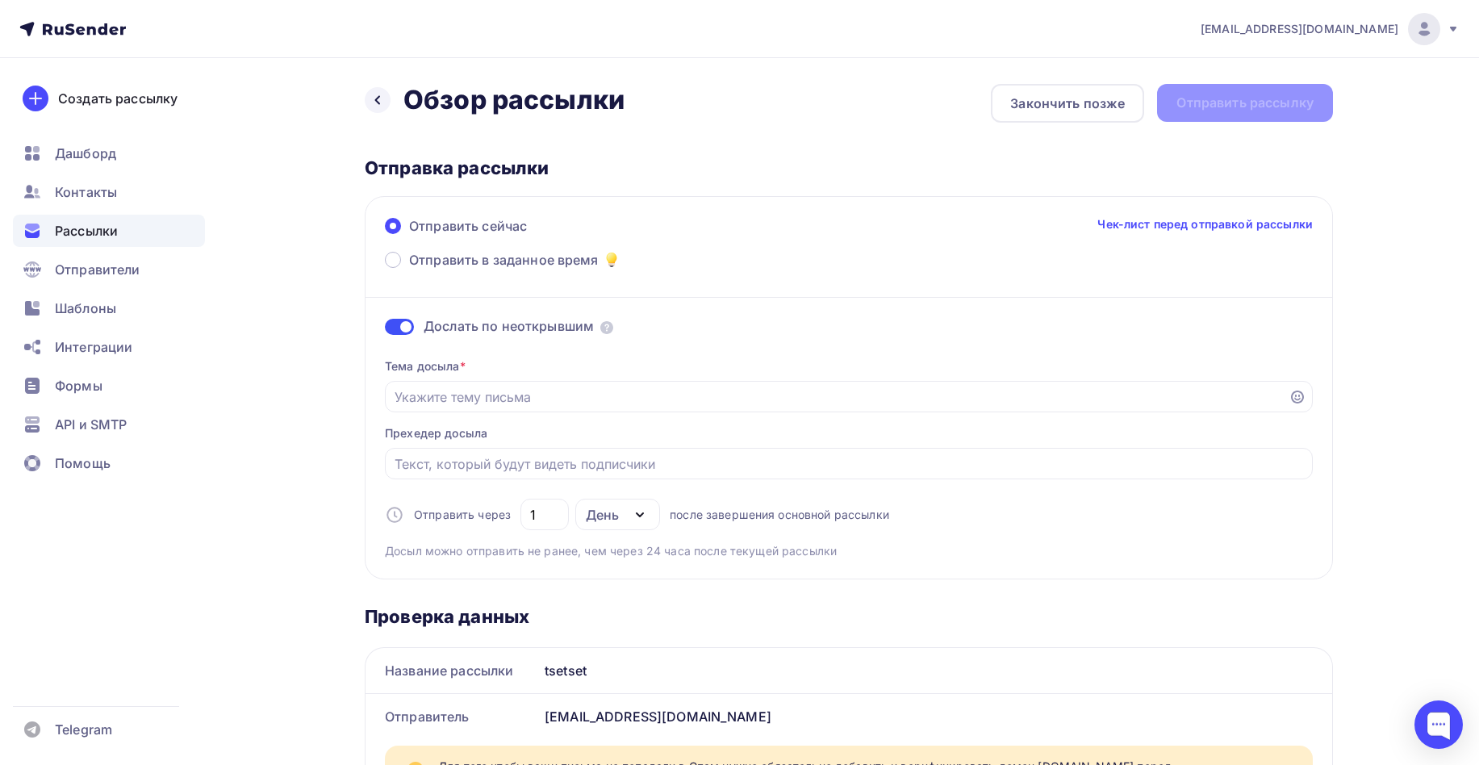
click at [403, 321] on span at bounding box center [399, 327] width 29 height 16
click at [385, 329] on input "checkbox" at bounding box center [385, 329] width 0 height 0
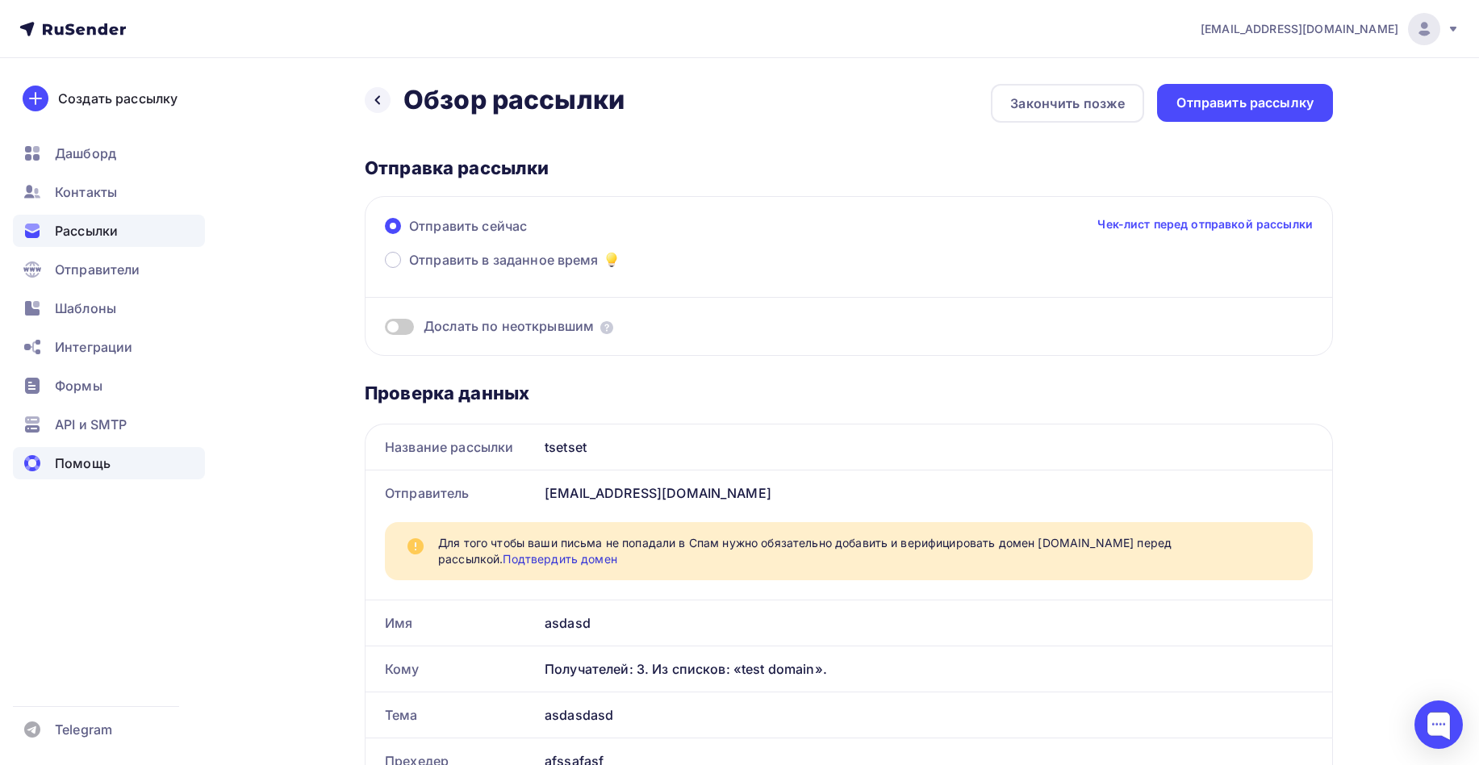
click at [84, 461] on span "Помощь" at bounding box center [83, 462] width 56 height 19
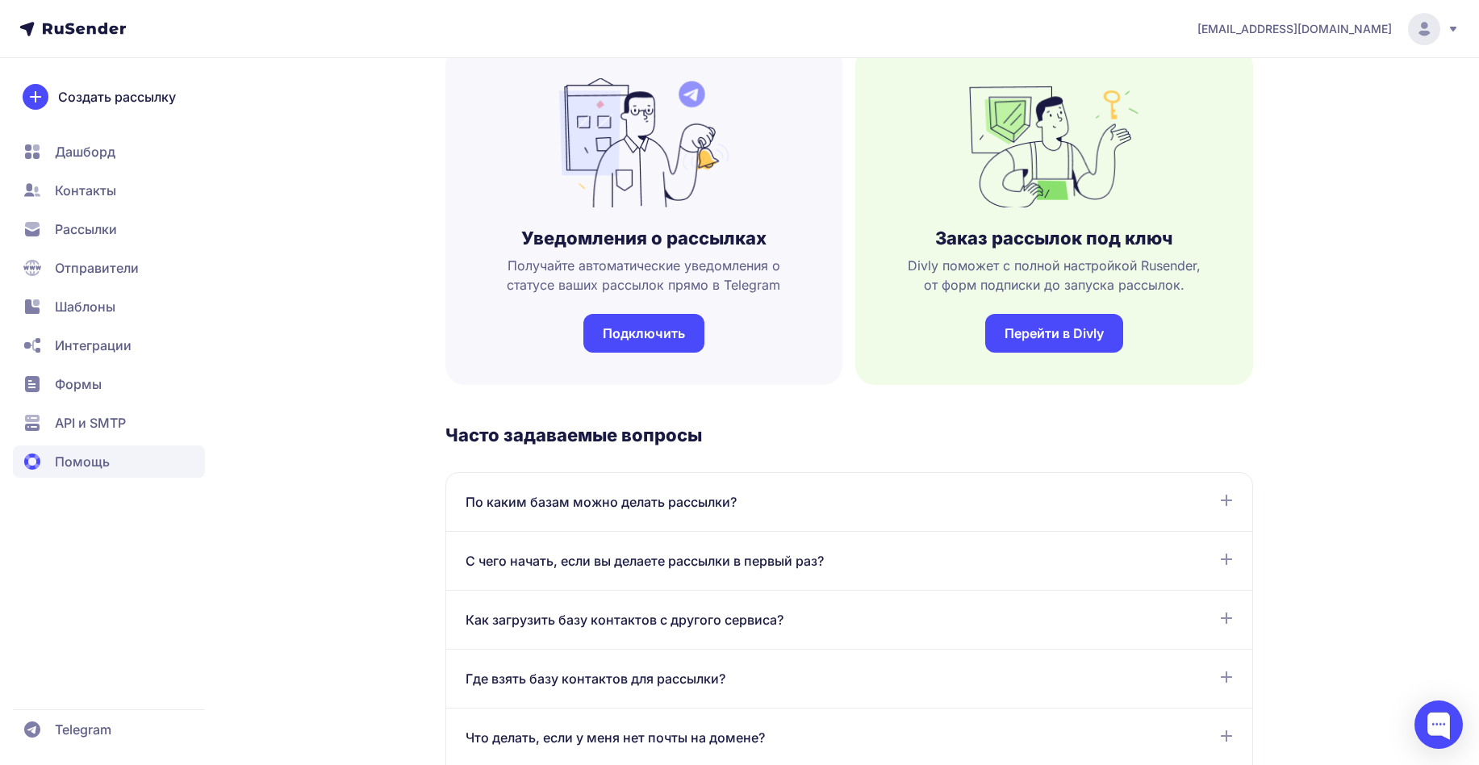
scroll to position [387, 0]
